Goal: Check status: Check status

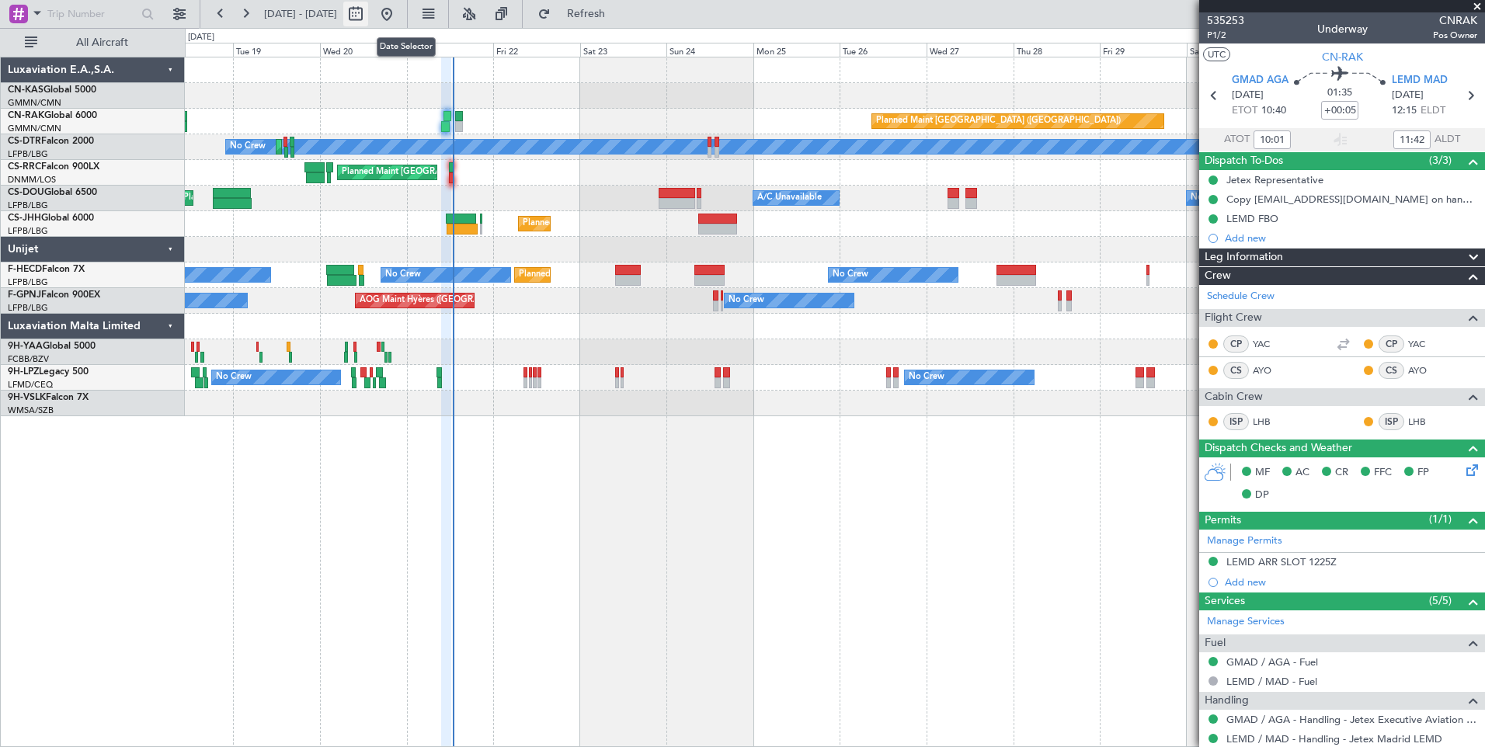
click at [368, 16] on button at bounding box center [355, 14] width 25 height 25
select select "8"
select select "2025"
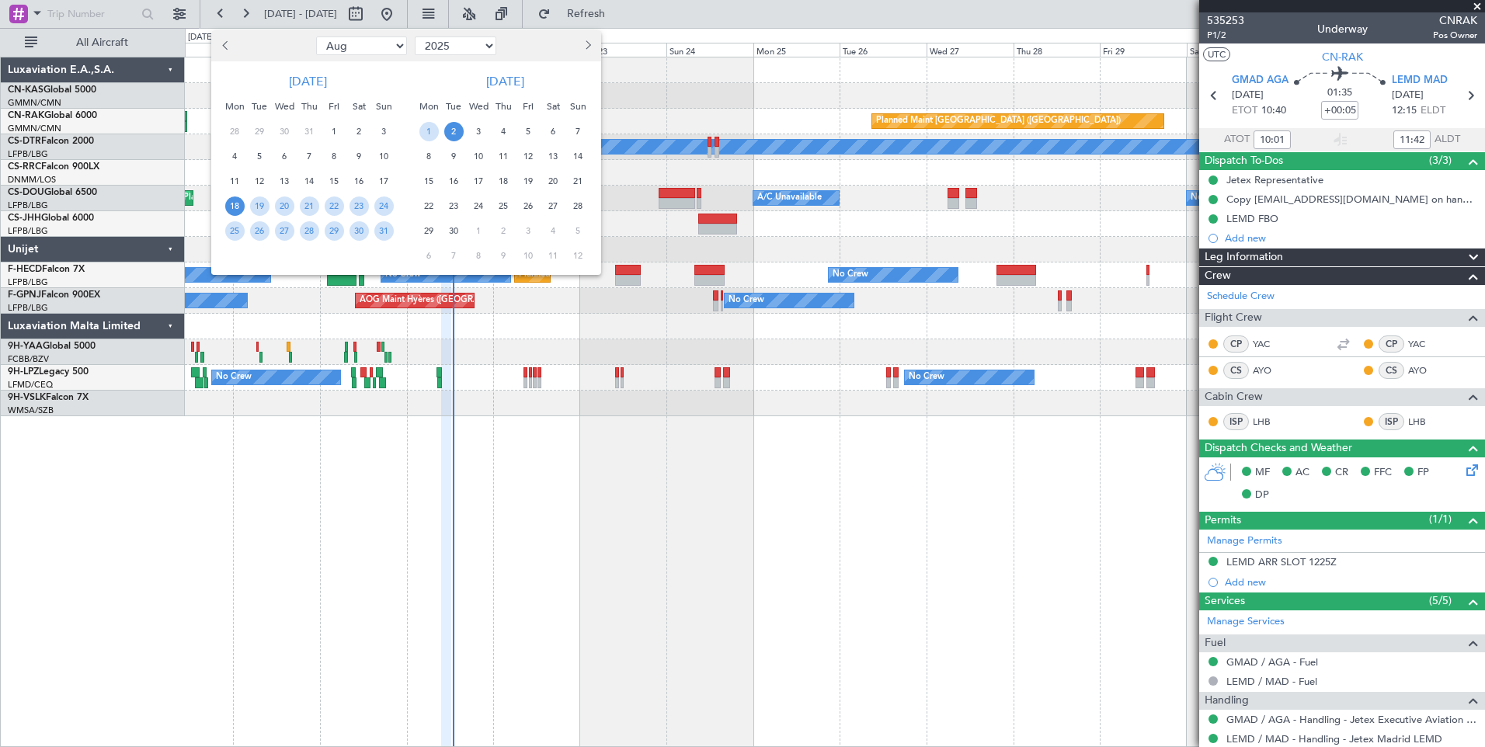
click at [591, 47] on button "Next month" at bounding box center [587, 45] width 17 height 25
select select "9"
click at [482, 131] on span "1" at bounding box center [478, 131] width 19 height 19
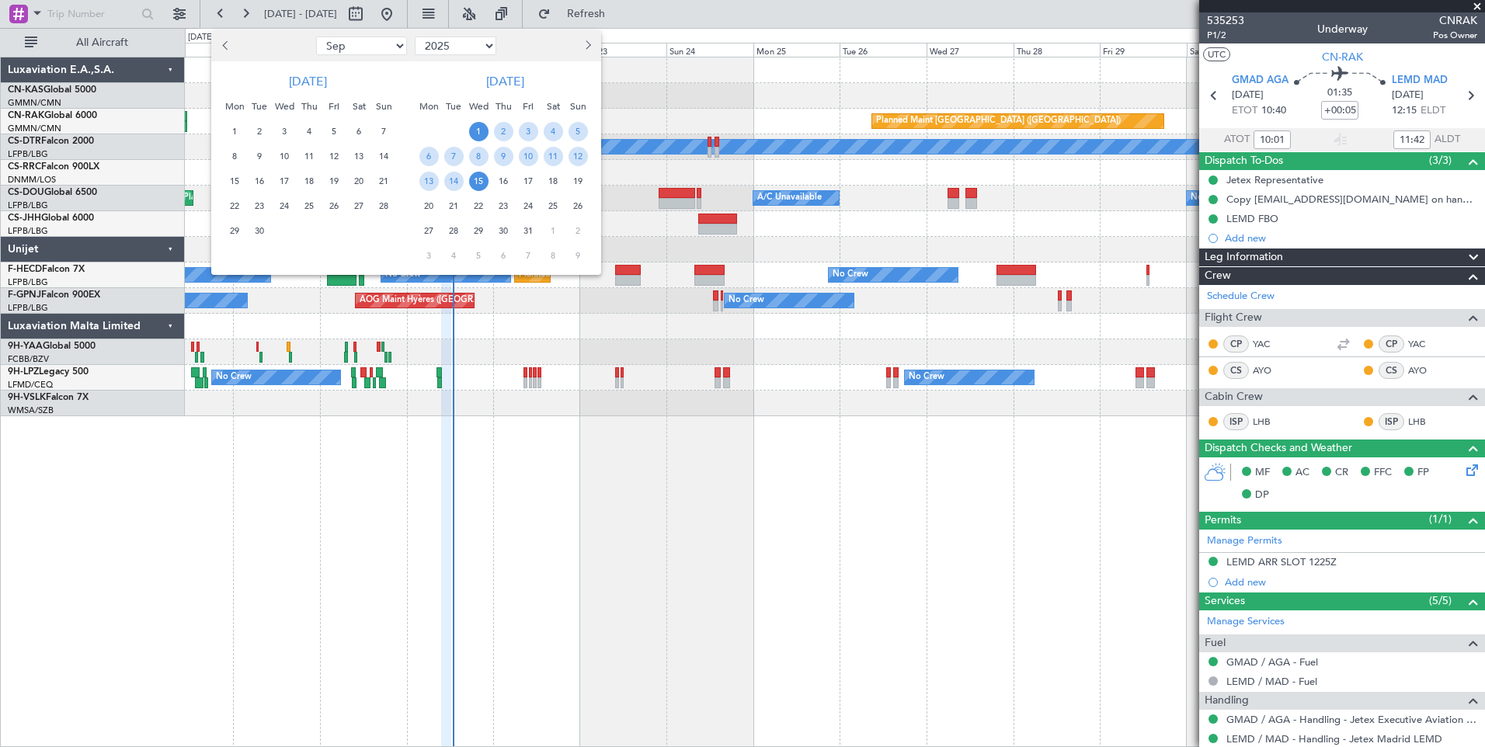
click at [477, 187] on span "15" at bounding box center [478, 181] width 19 height 19
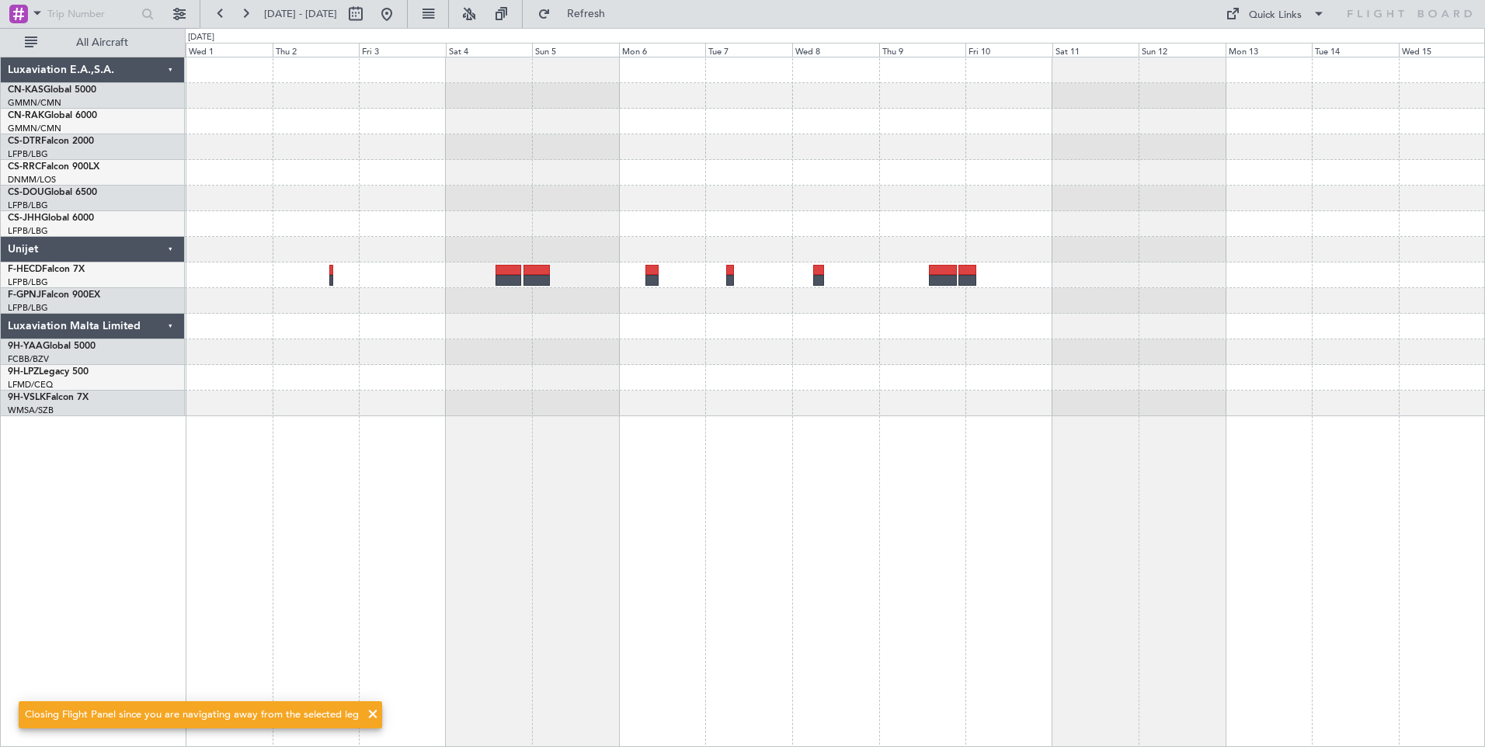
click at [367, 715] on span at bounding box center [372, 714] width 19 height 19
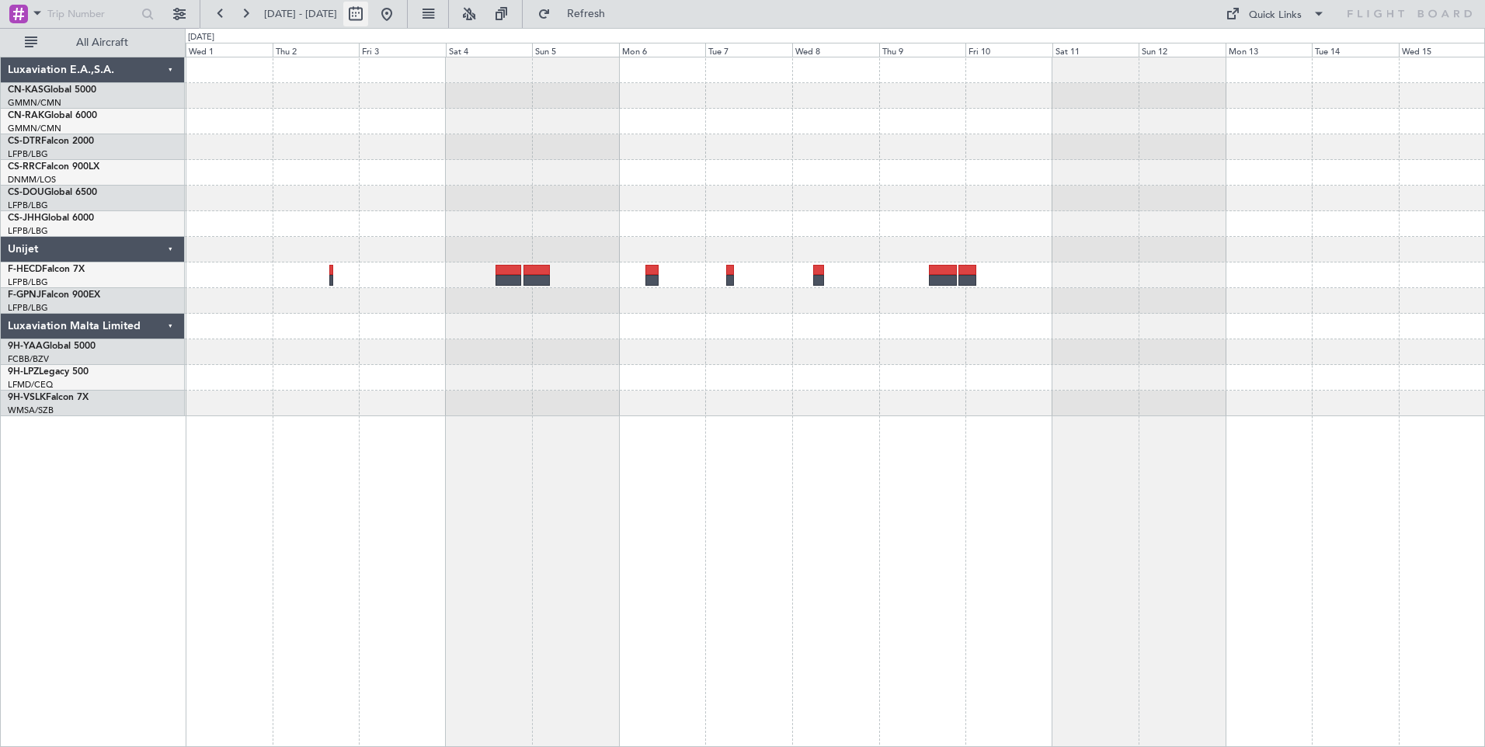
click at [368, 9] on button at bounding box center [355, 14] width 25 height 25
select select "10"
select select "2025"
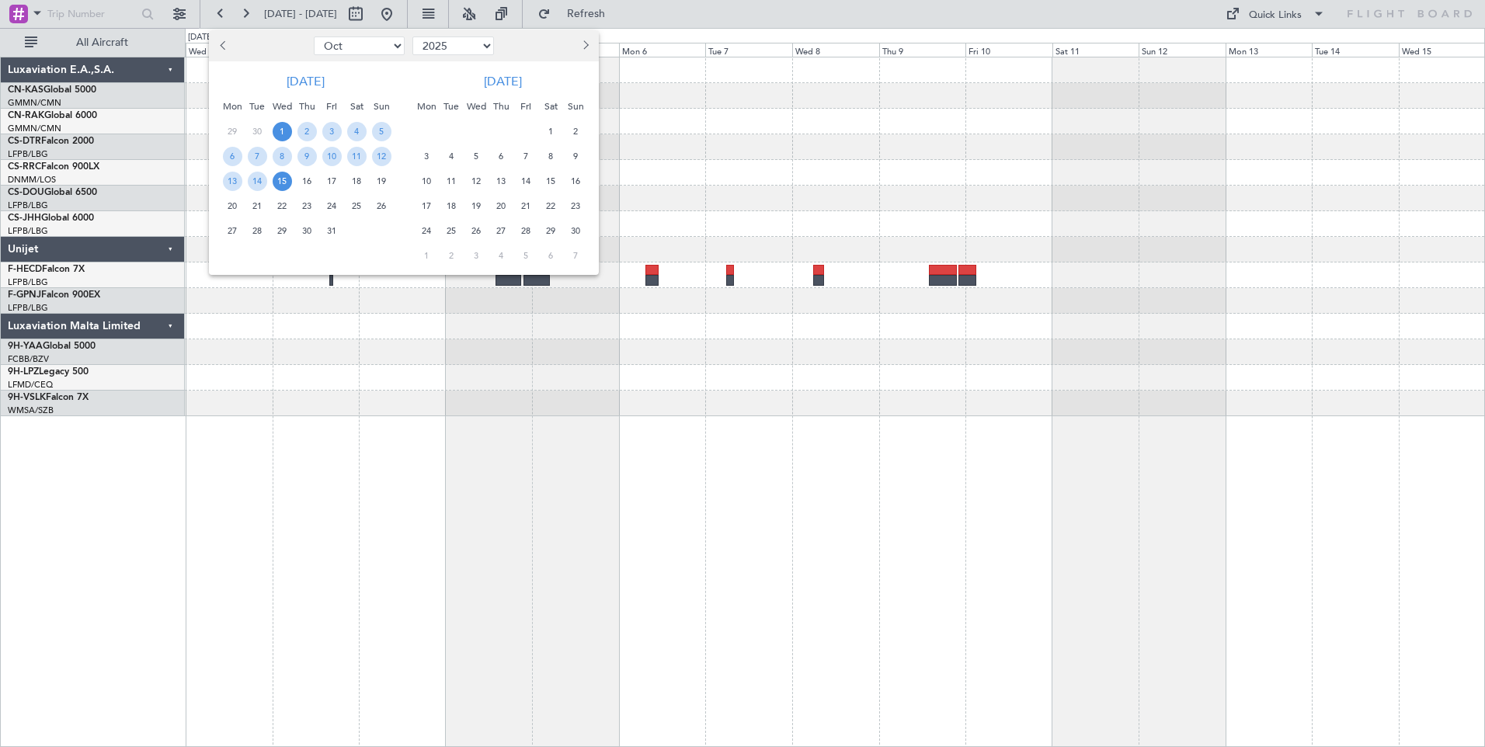
click at [353, 40] on select "Jan Feb Mar Apr May Jun [DATE] Aug Sep Oct Nov Dec" at bounding box center [359, 46] width 91 height 19
select select "8"
click at [314, 37] on select "Jan Feb Mar Apr May Jun [DATE] Aug Sep Oct Nov Dec" at bounding box center [359, 46] width 91 height 19
click at [329, 134] on span "1" at bounding box center [331, 131] width 19 height 19
click at [332, 176] on span "15" at bounding box center [331, 181] width 19 height 19
